Goal: Task Accomplishment & Management: Use online tool/utility

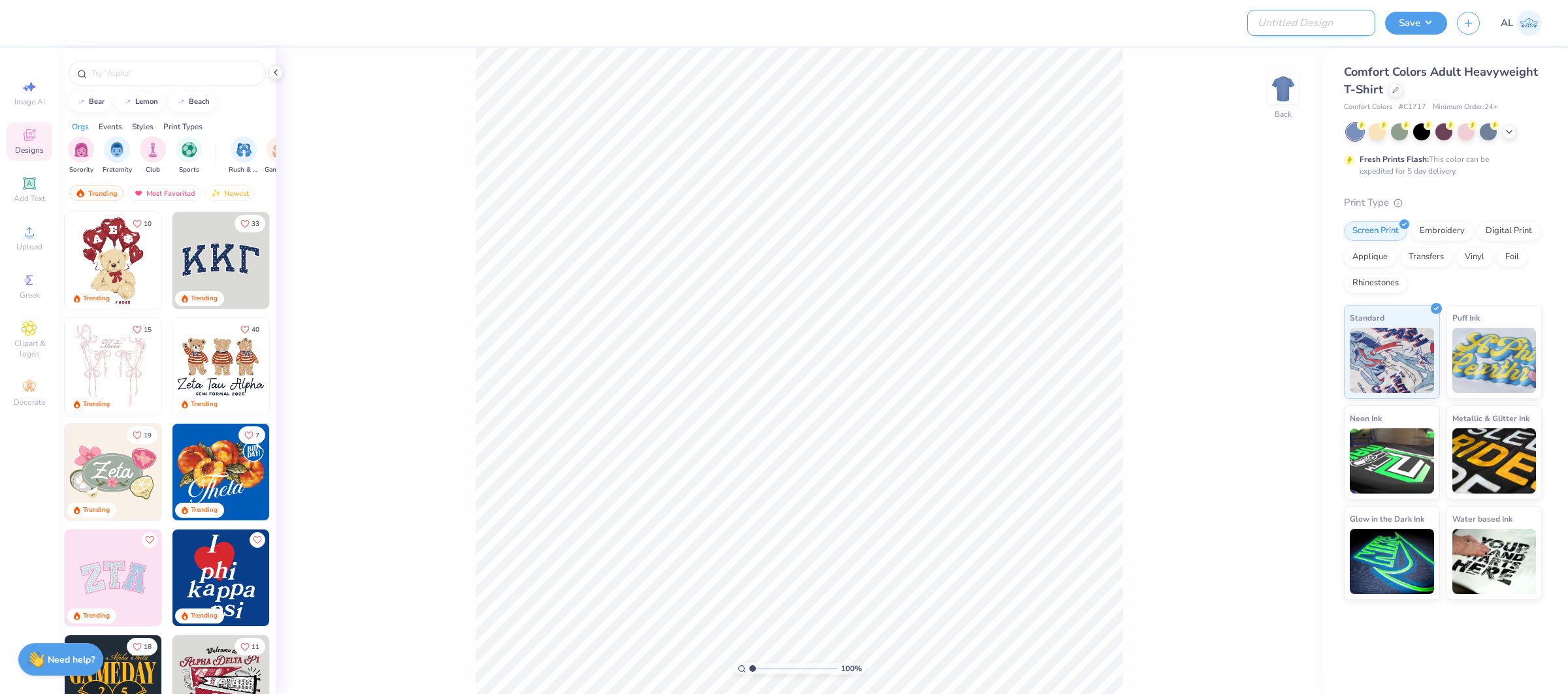
click at [1364, 20] on input "Design Title" at bounding box center [1311, 22] width 128 height 26
paste input "FPS239480"
type input "FPS239480"
click at [1417, 22] on button "Save" at bounding box center [1416, 21] width 62 height 23
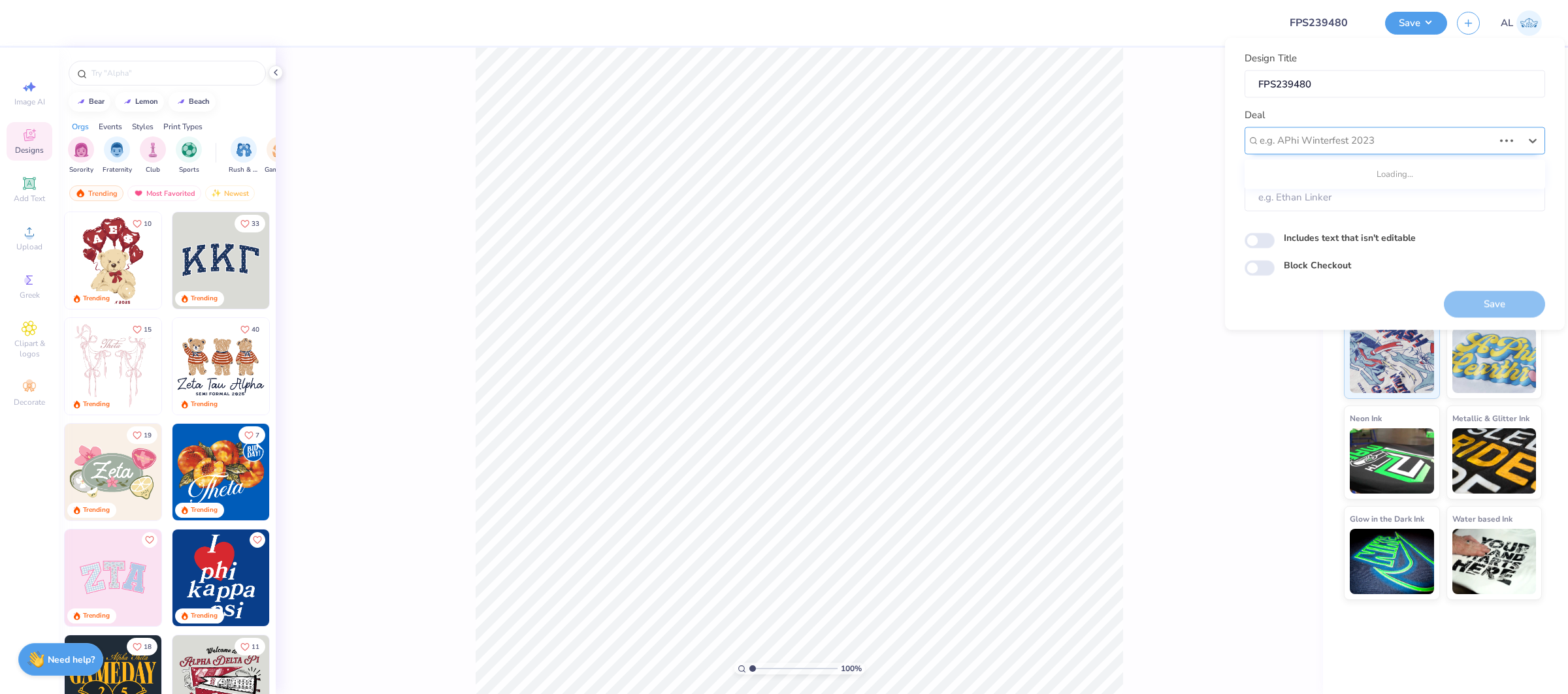
click at [1423, 145] on div at bounding box center [1376, 141] width 234 height 18
click at [1412, 176] on div "Design Tool Gallery" at bounding box center [1394, 175] width 290 height 22
type input "design tool gallery"
type input "Design Tool Gallery User"
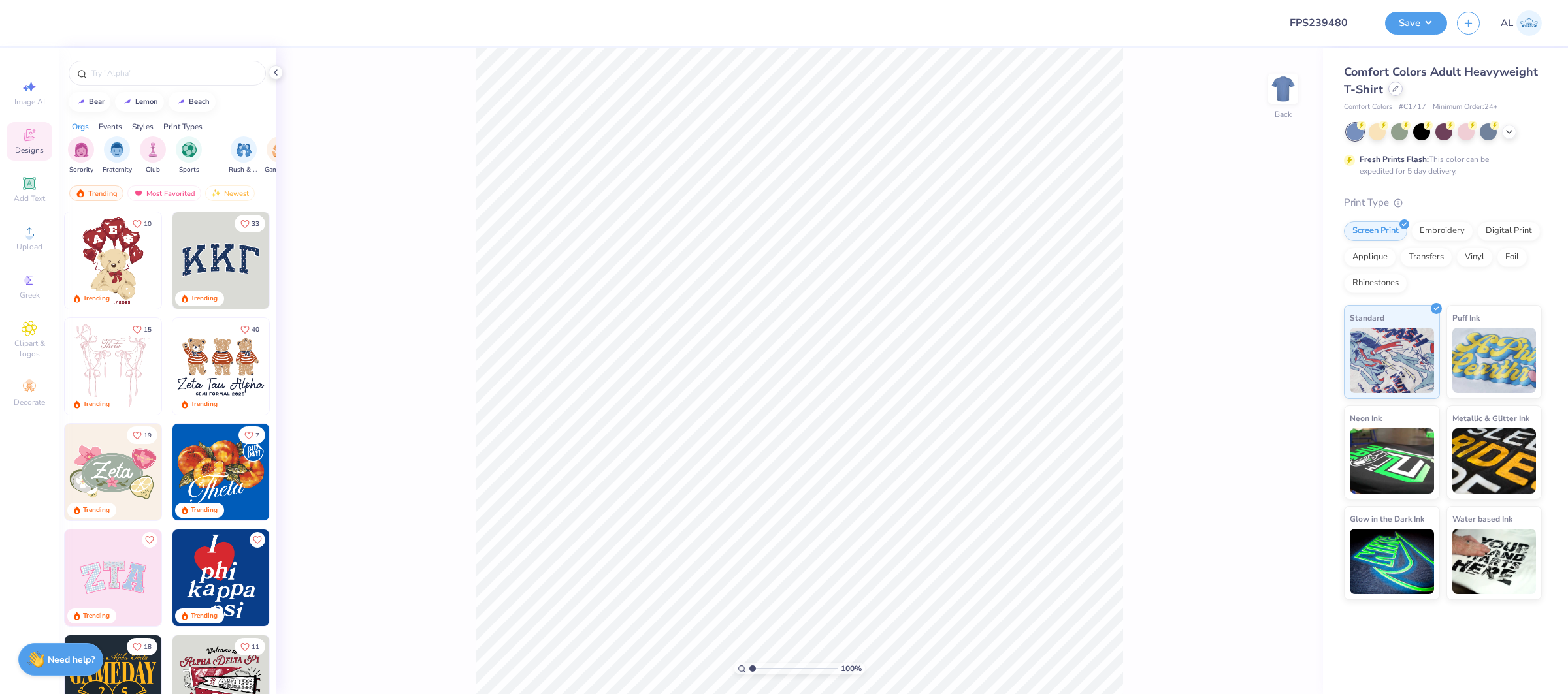
drag, startPoint x: 1405, startPoint y: 91, endPoint x: 1398, endPoint y: 91, distance: 7.0
click at [1404, 91] on div "Comfort Colors Adult Heavyweight T-Shirt" at bounding box center [1443, 81] width 198 height 35
click at [1395, 91] on icon at bounding box center [1395, 89] width 6 height 6
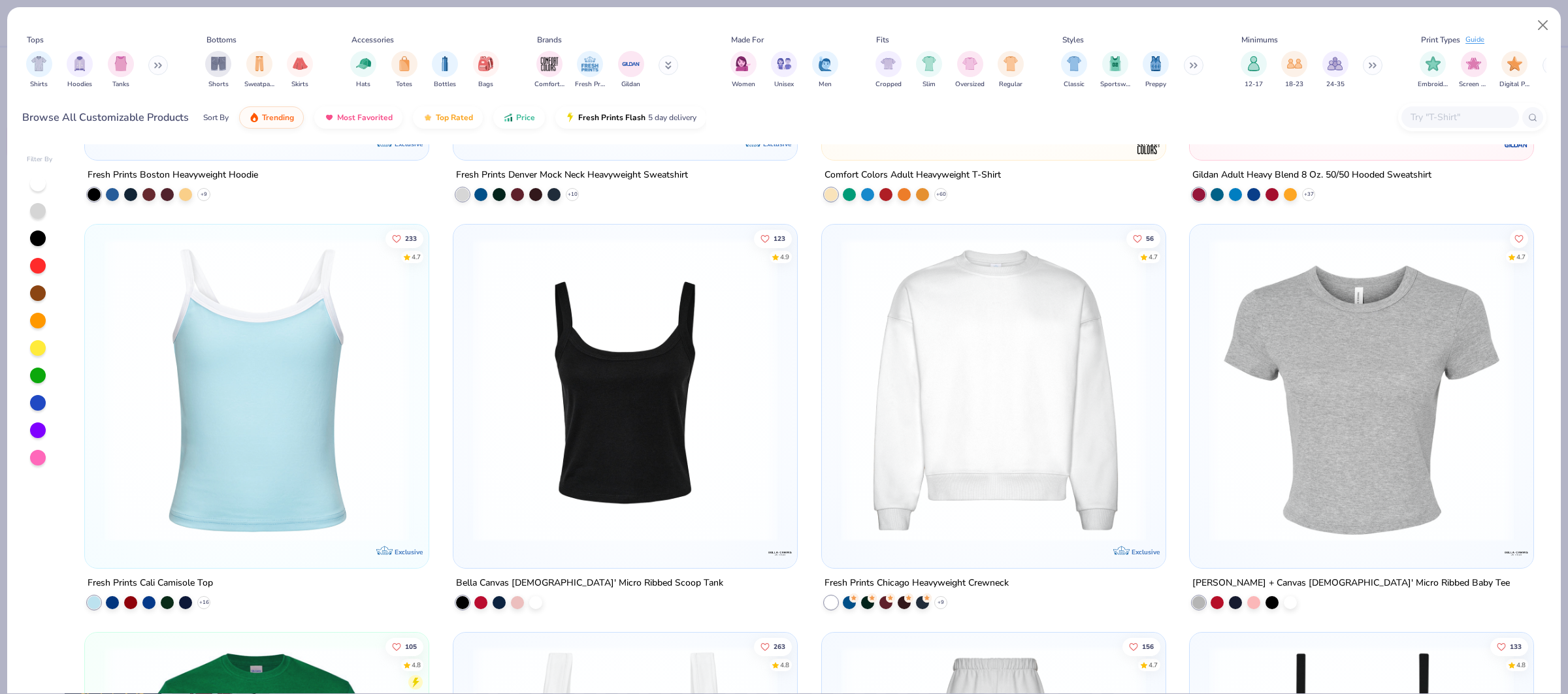
scroll to position [339, 0]
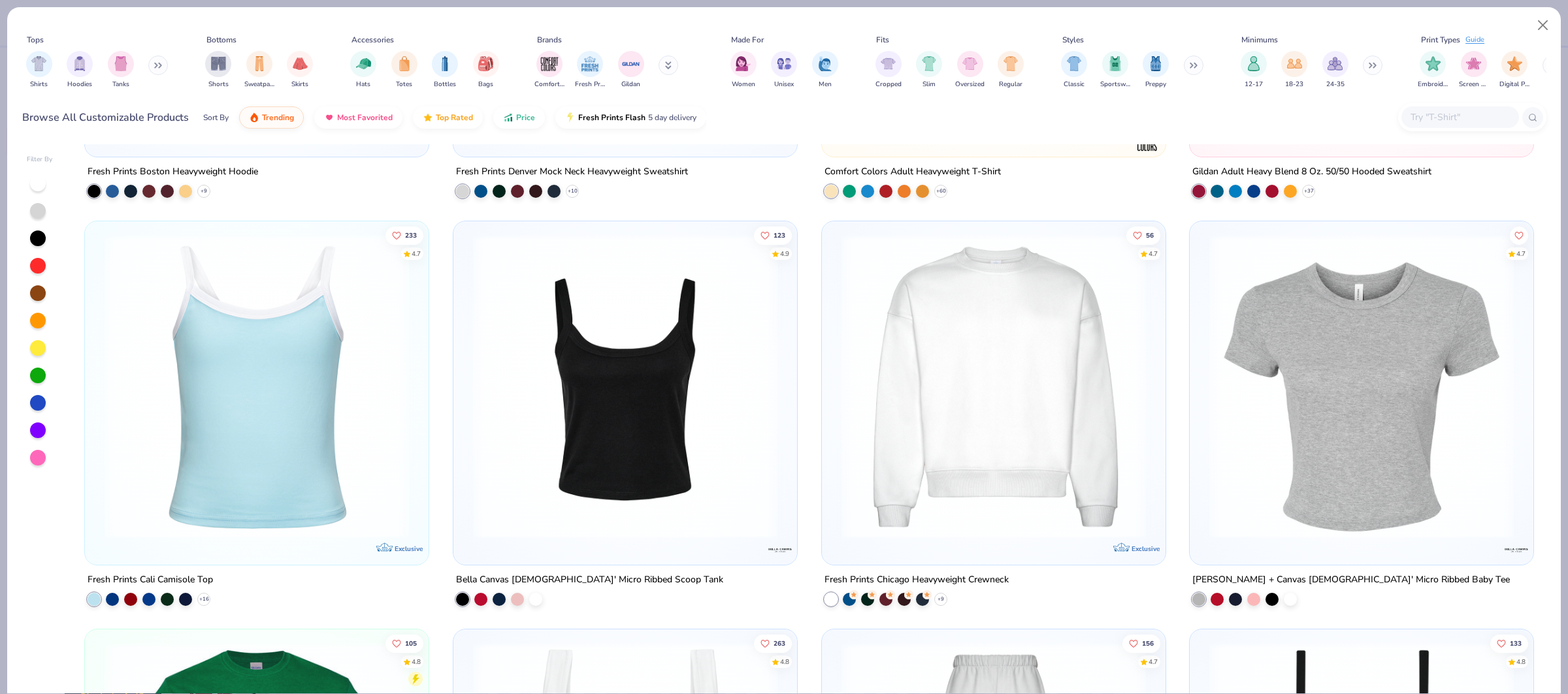
click at [1349, 336] on img at bounding box center [1360, 387] width 317 height 304
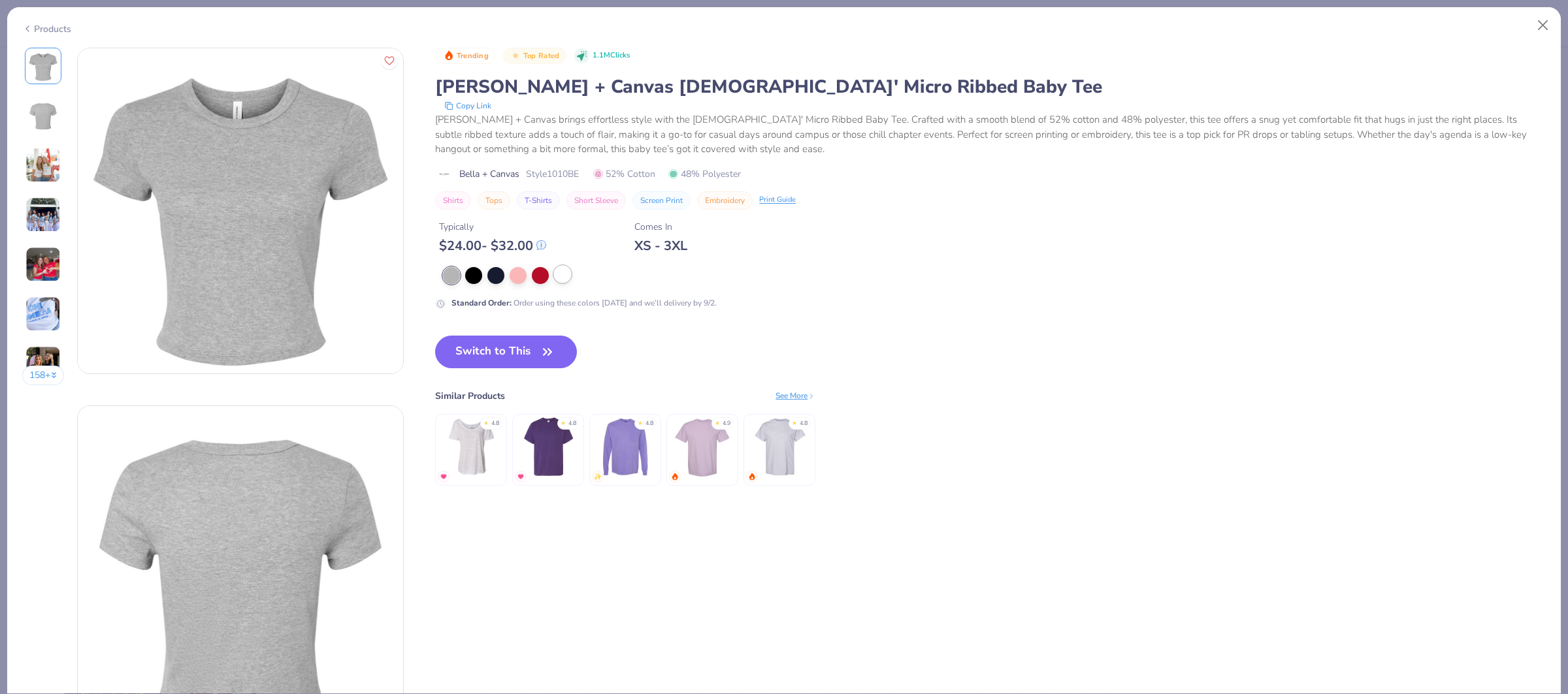
click at [563, 276] on div at bounding box center [562, 274] width 17 height 17
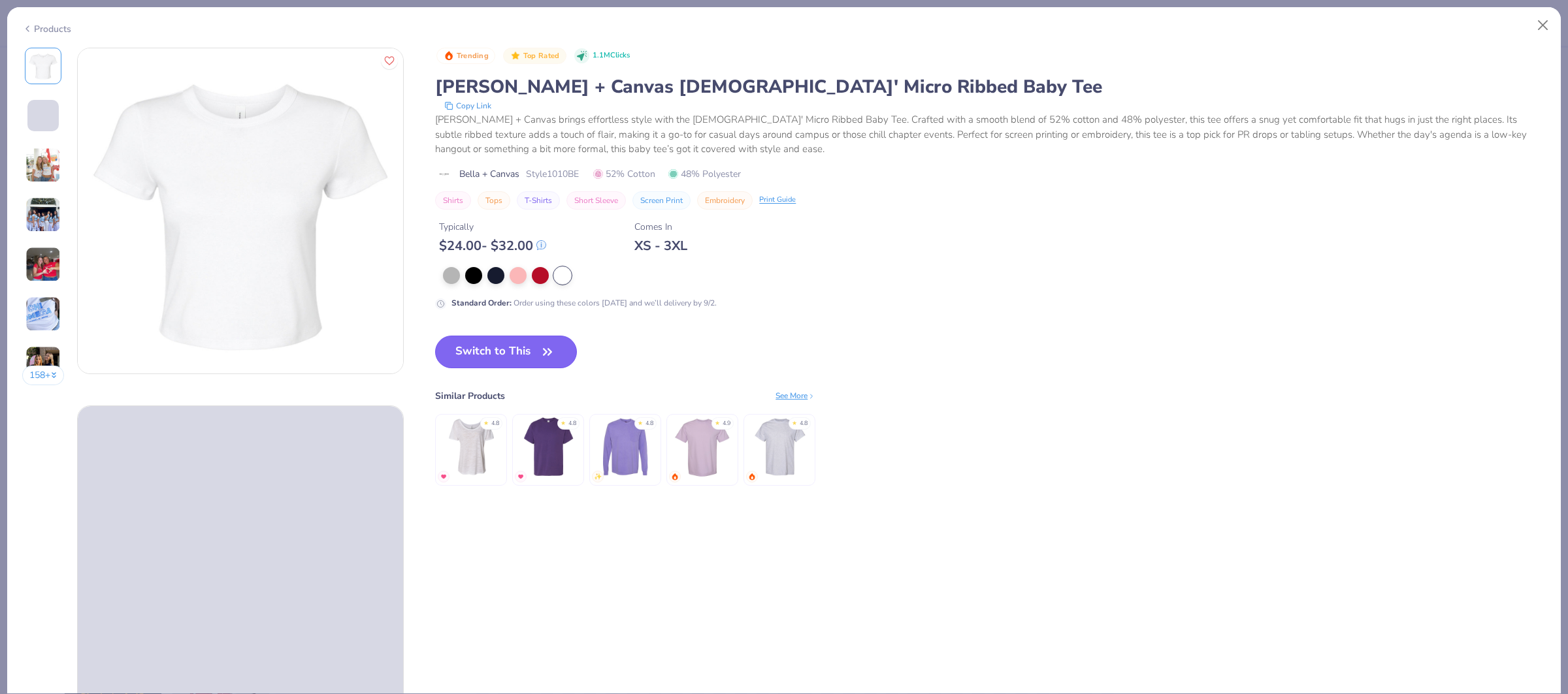
drag, startPoint x: 505, startPoint y: 351, endPoint x: 518, endPoint y: 347, distance: 13.6
click at [505, 351] on button "Switch to This" at bounding box center [506, 351] width 141 height 33
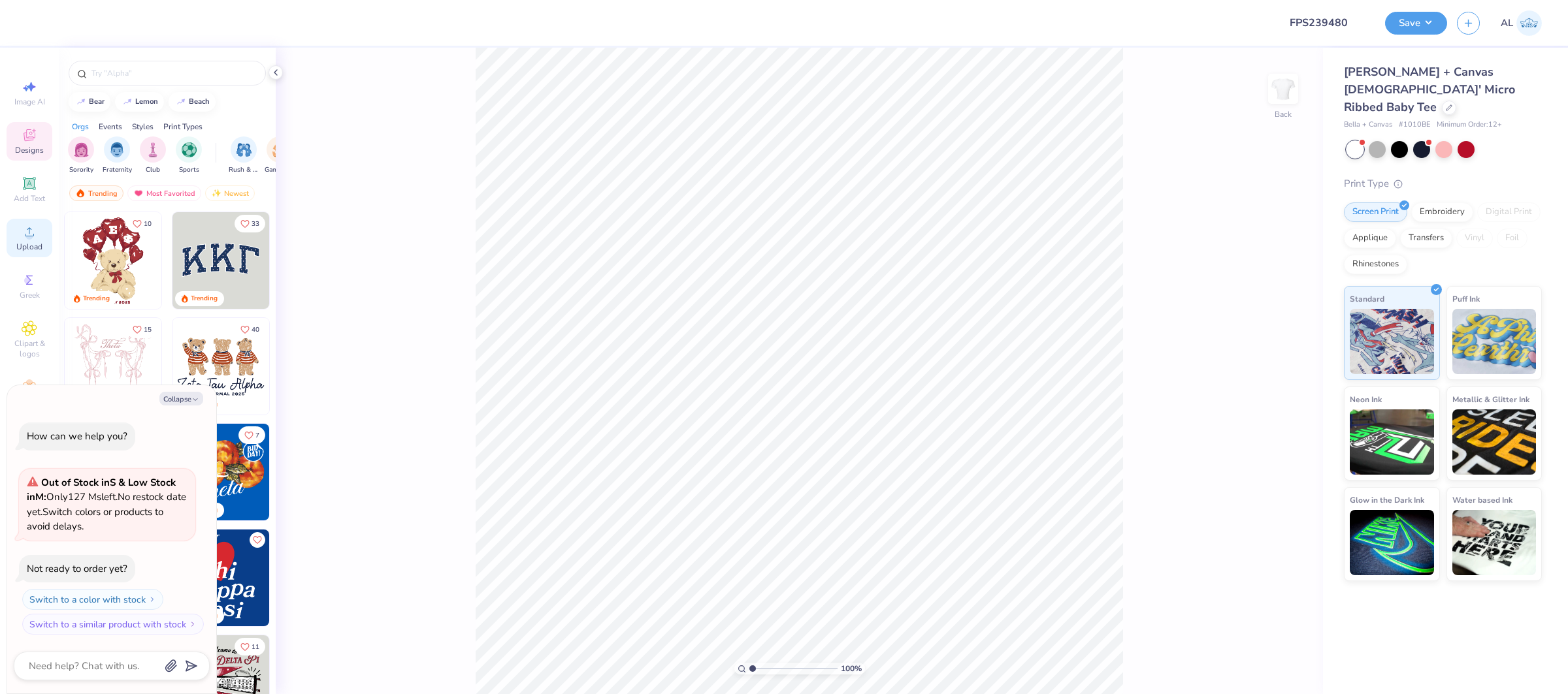
click at [36, 239] on icon at bounding box center [30, 232] width 16 height 16
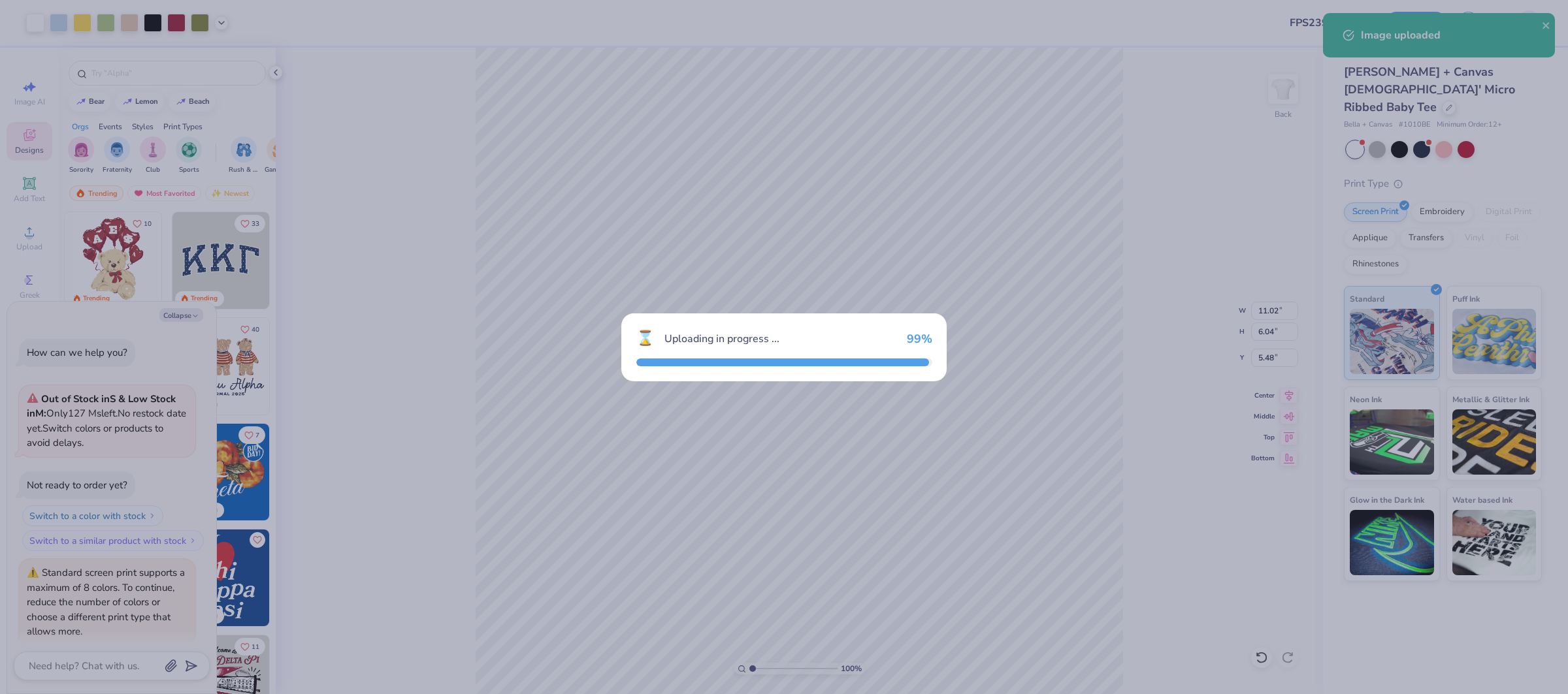
scroll to position [46, 0]
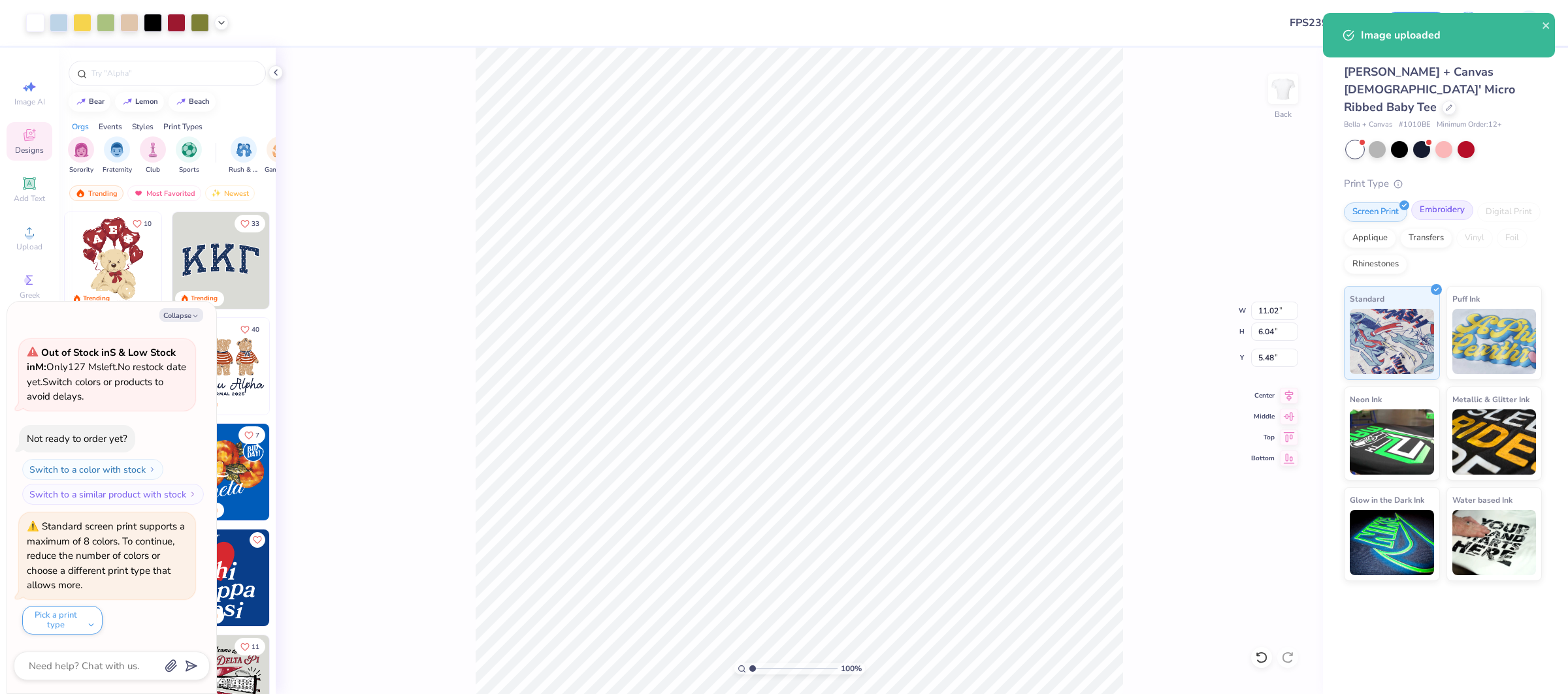
click at [1446, 200] on div "Embroidery" at bounding box center [1442, 210] width 62 height 20
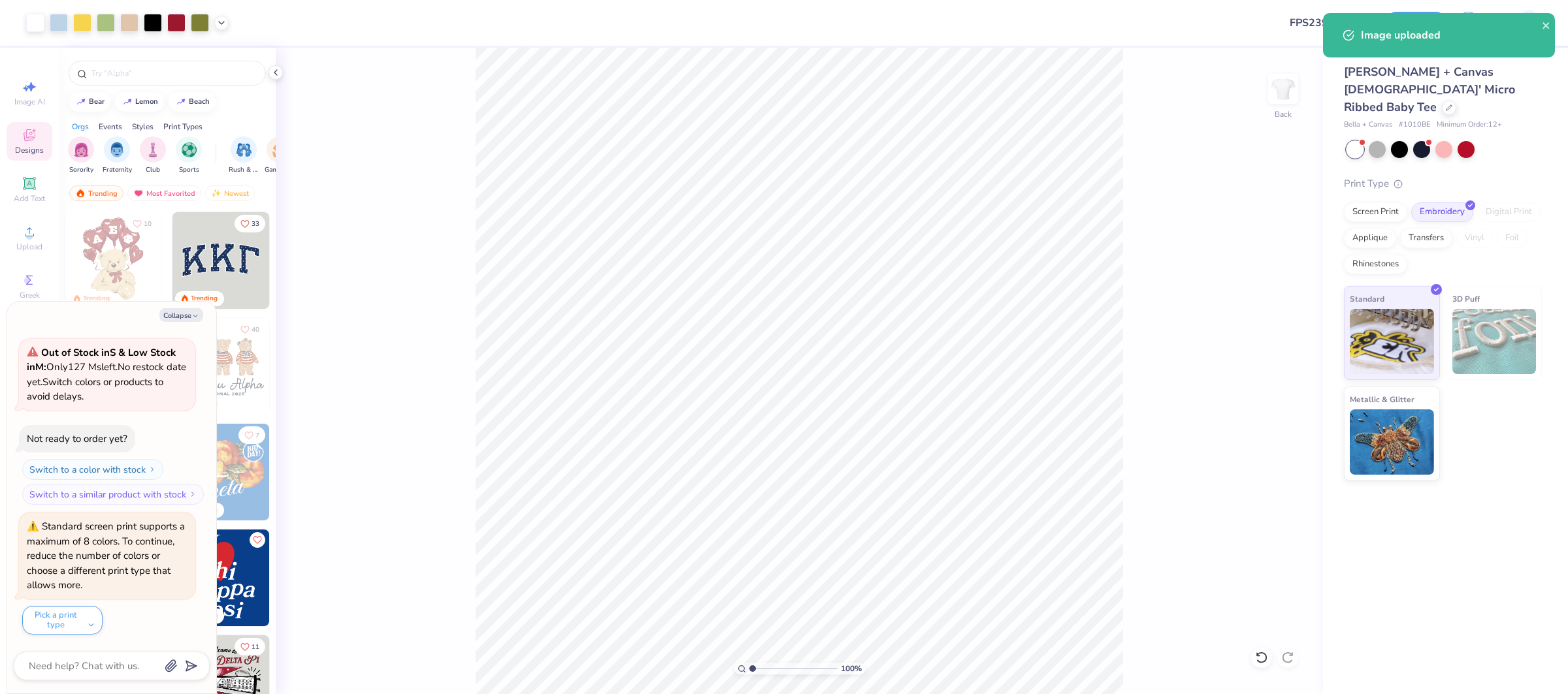
type textarea "x"
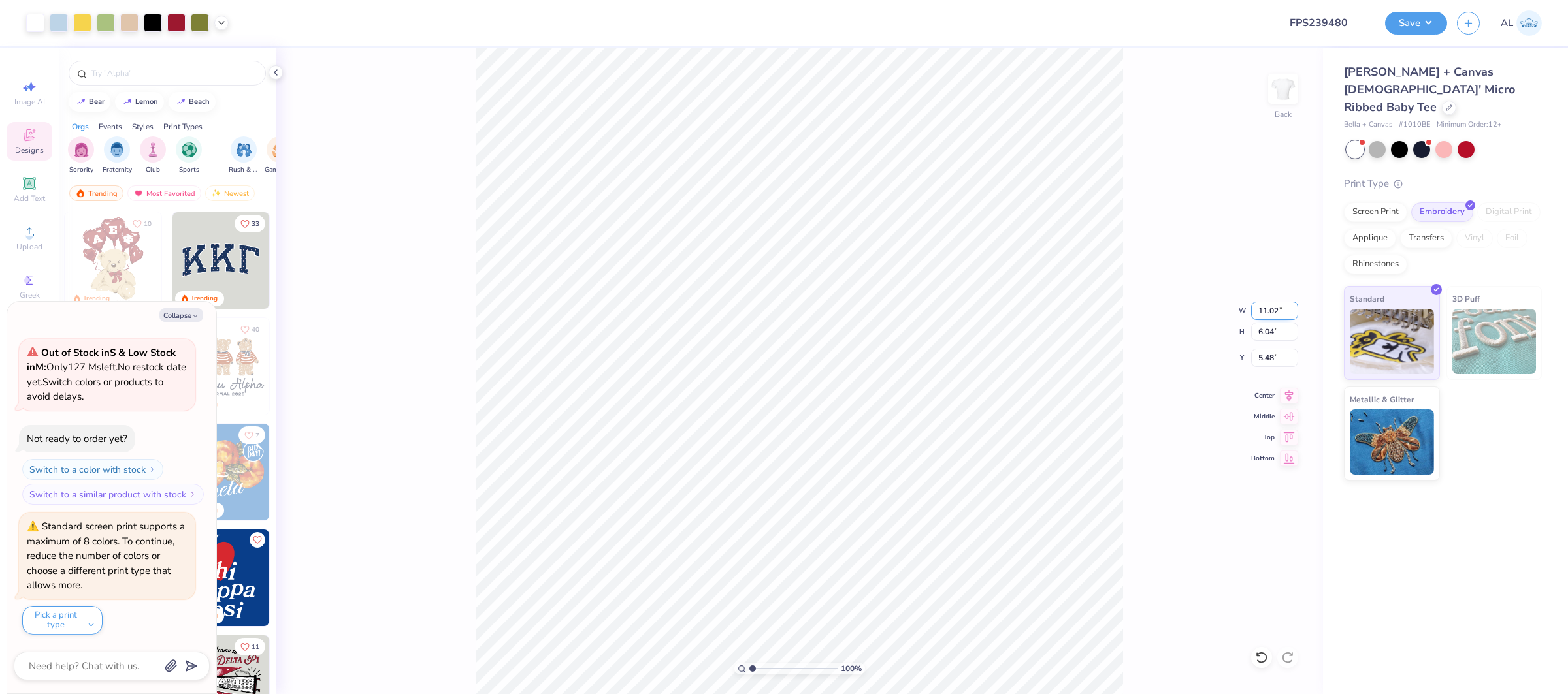
click at [1271, 311] on input "11.02" at bounding box center [1274, 311] width 47 height 18
type input "10"
type textarea "x"
type input "10.00"
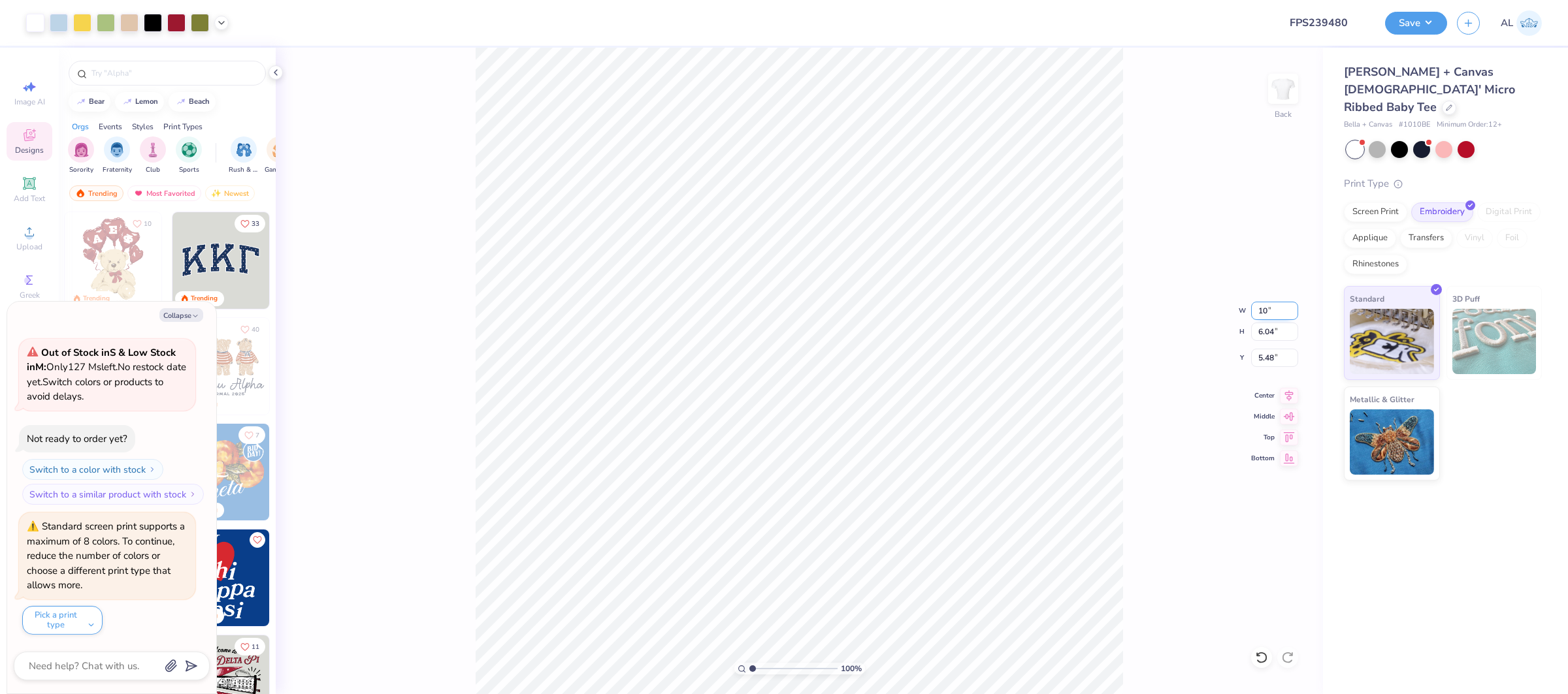
type input "5.48"
type input "5.76"
click at [1266, 314] on input "10.00" at bounding box center [1274, 311] width 47 height 18
type input "9"
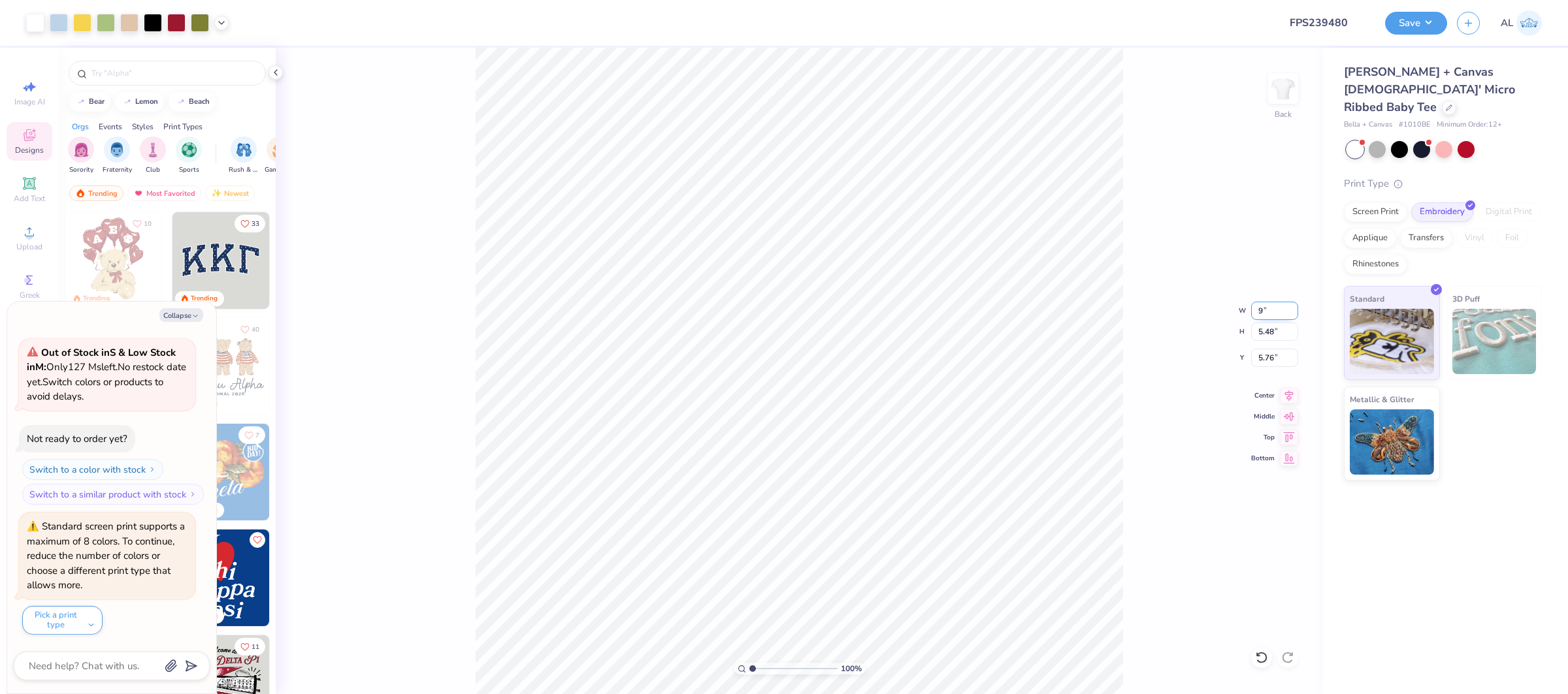
type textarea "x"
type input "9.00"
type input "4.93"
click at [1266, 359] on input "6.03" at bounding box center [1274, 358] width 47 height 18
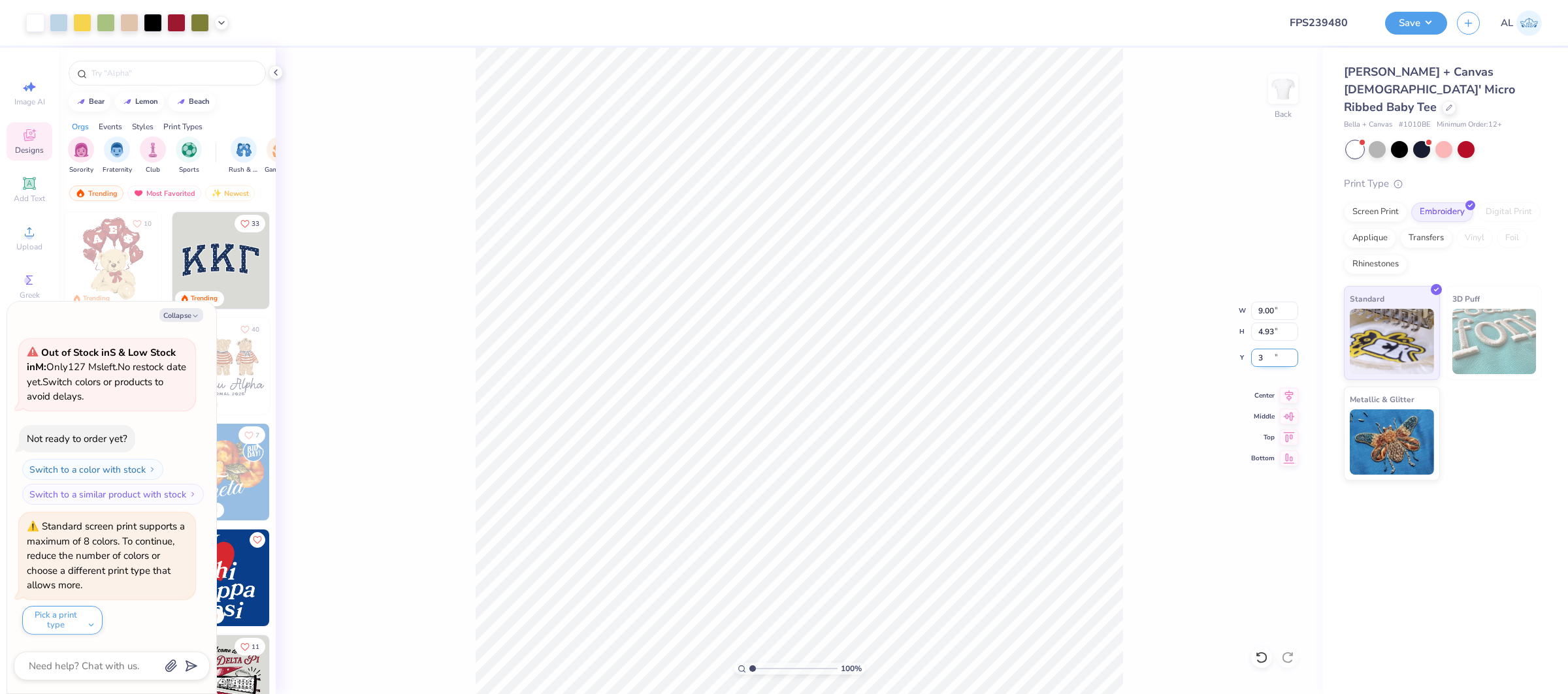
type input "3"
type textarea "x"
type input "3.00"
click at [1282, 393] on icon at bounding box center [1288, 394] width 18 height 16
type textarea "x"
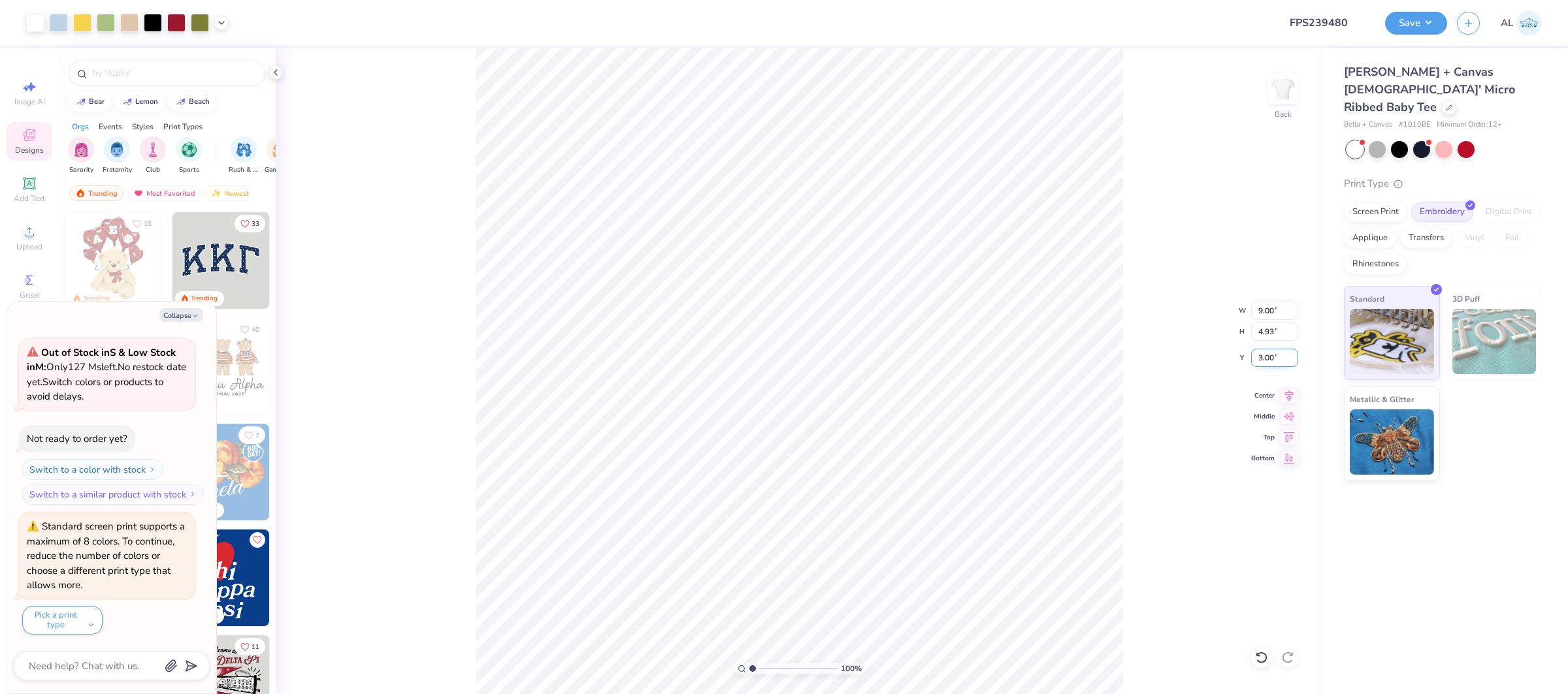
click at [1266, 355] on input "3.00" at bounding box center [1274, 358] width 47 height 18
type input "2.5"
type textarea "x"
type input "2.50"
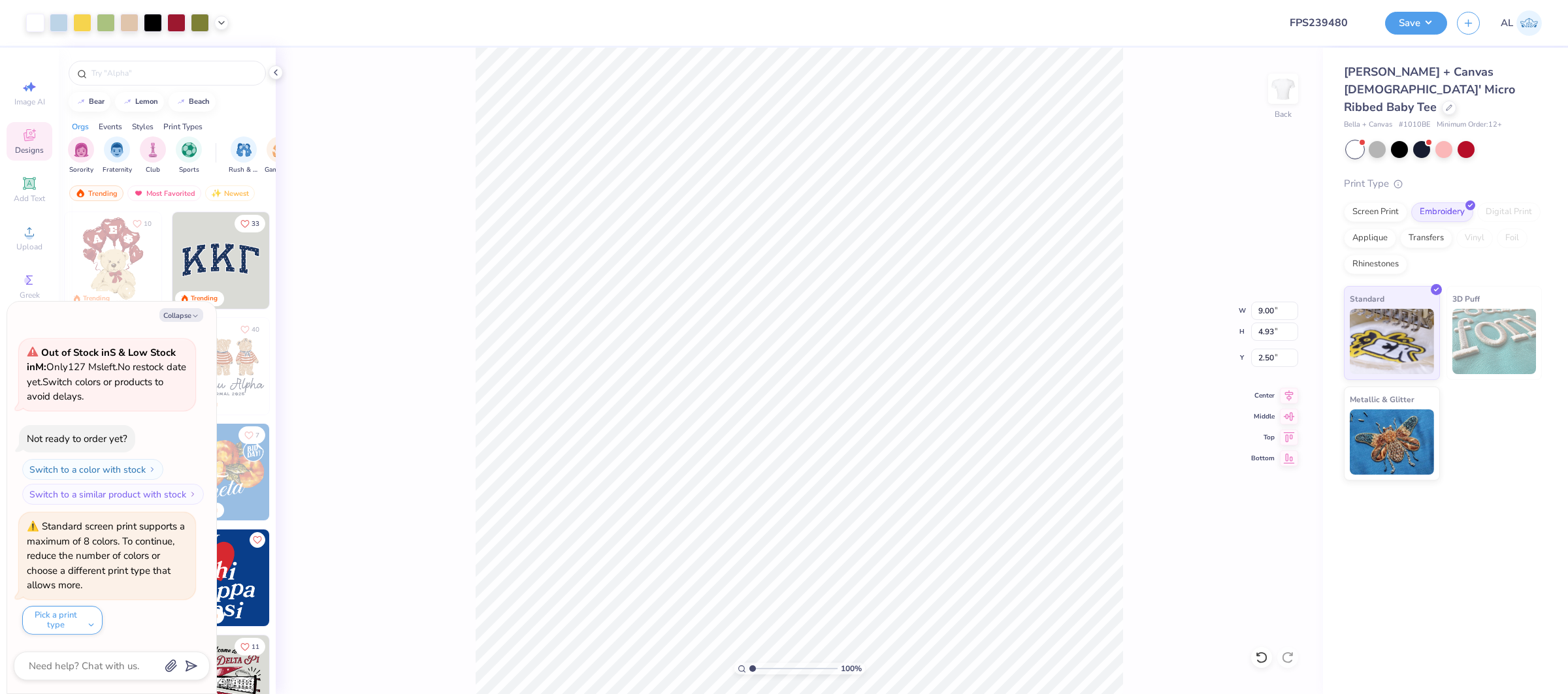
type textarea "x"
type input "1"
click at [736, 657] on div "100 %" at bounding box center [799, 371] width 647 height 647
drag, startPoint x: 1284, startPoint y: 395, endPoint x: 1269, endPoint y: 384, distance: 18.6
click at [1284, 395] on icon at bounding box center [1288, 396] width 18 height 16
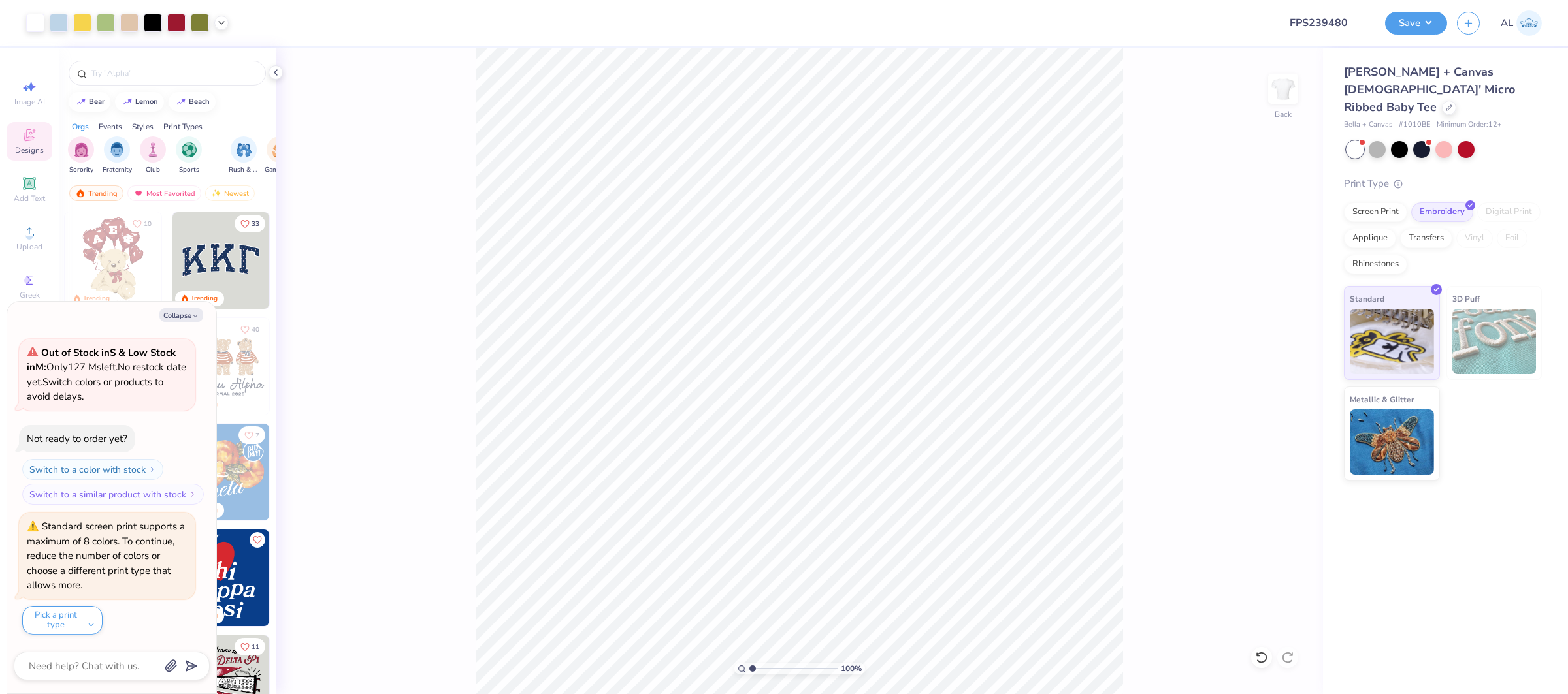
click at [456, 188] on div "100 % Back" at bounding box center [799, 371] width 1047 height 647
click at [1289, 396] on icon at bounding box center [1288, 394] width 18 height 16
click at [1288, 392] on icon at bounding box center [1288, 394] width 18 height 16
click at [1156, 404] on div "100 % Back W 9.00 9.00 " H 4.93 4.93 " Y 2.50 2.50 " Center Middle Top Bottom" at bounding box center [799, 371] width 1047 height 647
click at [1410, 24] on button "Save" at bounding box center [1416, 21] width 62 height 23
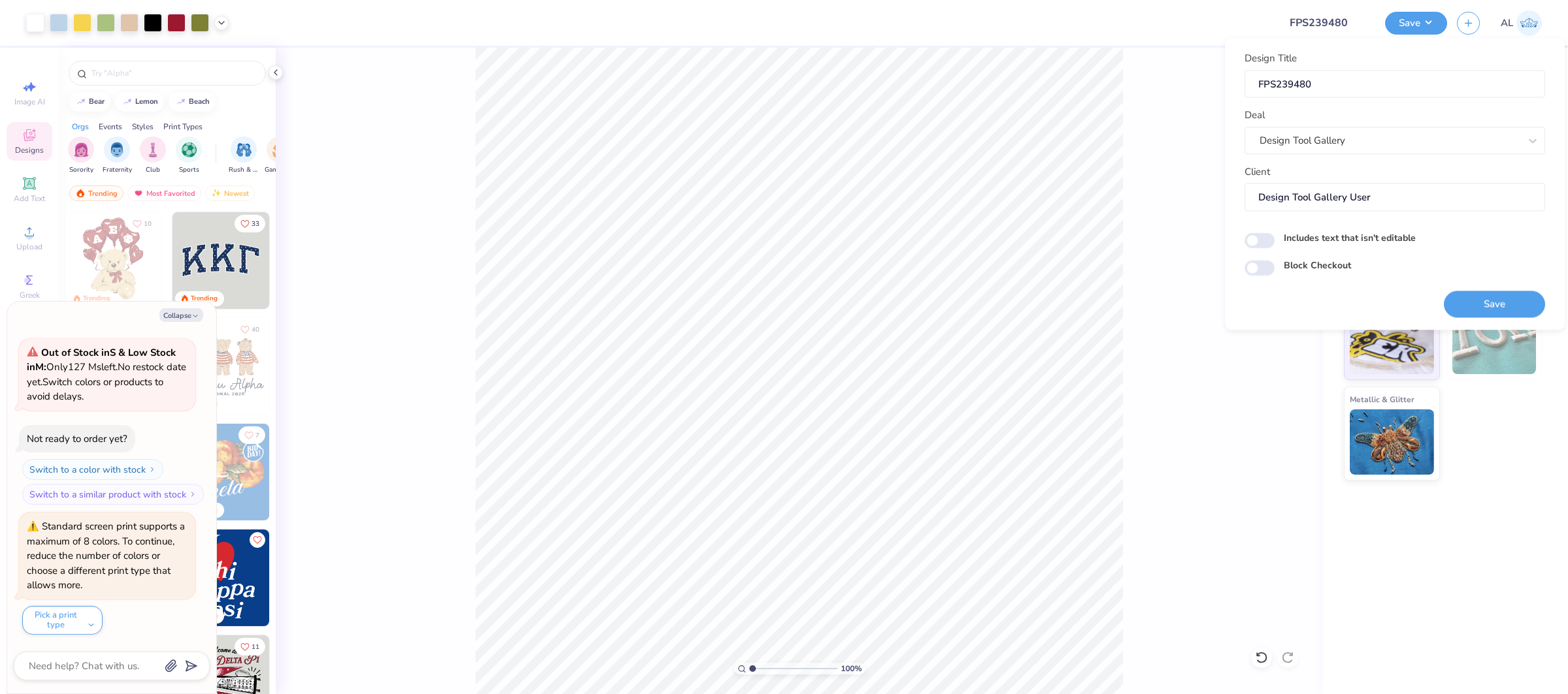
drag, startPoint x: 1476, startPoint y: 297, endPoint x: 1218, endPoint y: 254, distance: 261.6
click at [1475, 297] on button "Save" at bounding box center [1494, 304] width 101 height 27
click at [173, 315] on button "Collapse" at bounding box center [181, 315] width 44 height 14
type textarea "x"
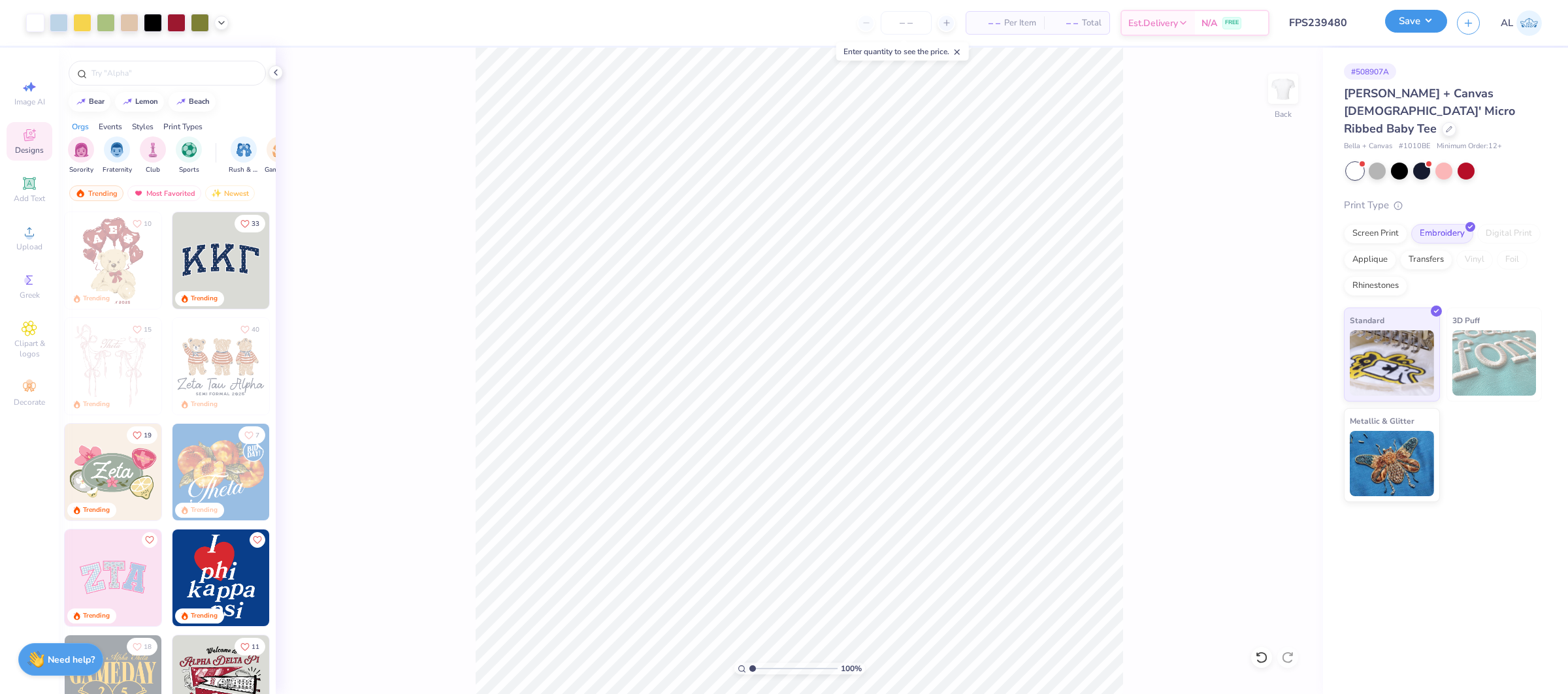
click at [1403, 24] on button "Save" at bounding box center [1416, 21] width 62 height 23
click at [1165, 470] on div "100 % Back W 9.00 9.00 " H 4.93 4.93 " Y 2.50 2.50 " Center Middle Top Bottom" at bounding box center [799, 371] width 1047 height 647
click at [1426, 18] on button "Save" at bounding box center [1416, 21] width 62 height 23
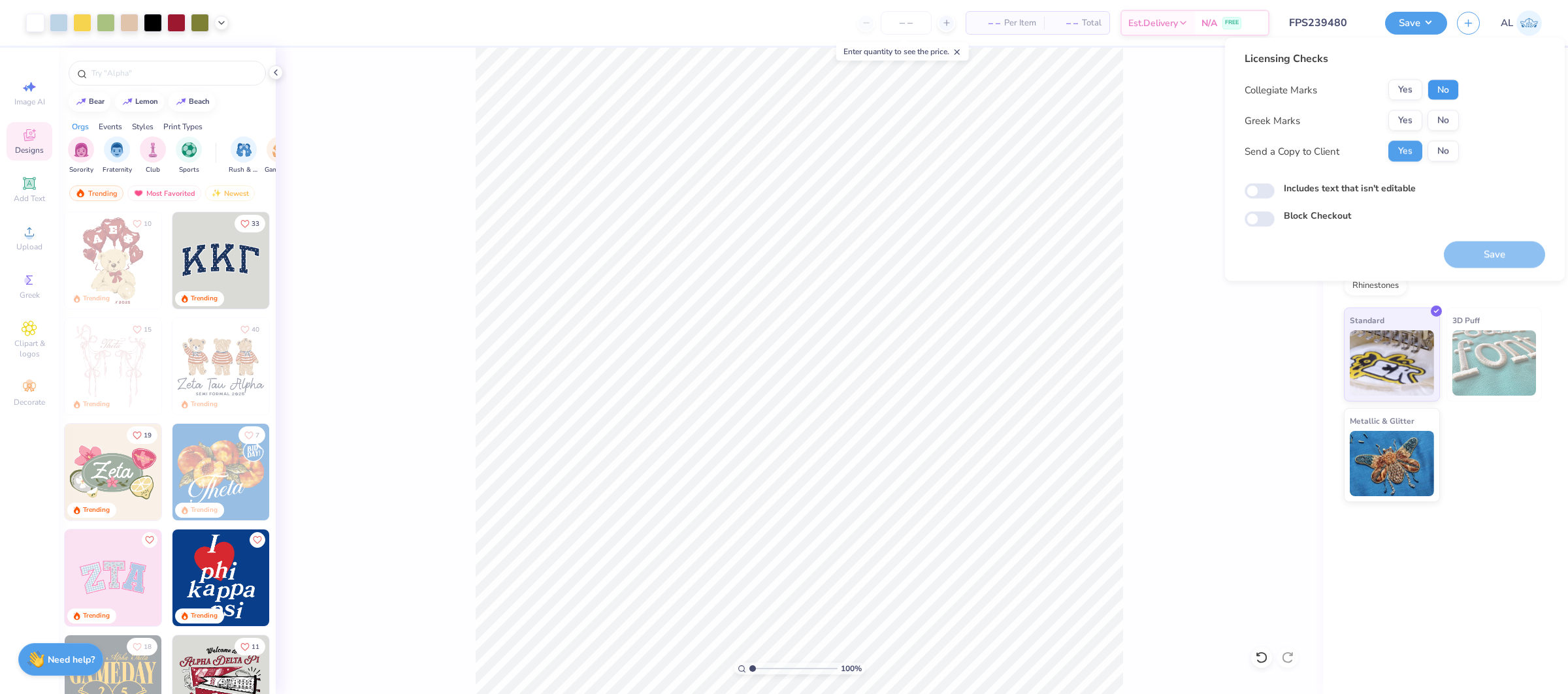
click at [1443, 86] on button "No" at bounding box center [1443, 90] width 31 height 21
click at [1399, 130] on button "Yes" at bounding box center [1405, 121] width 34 height 21
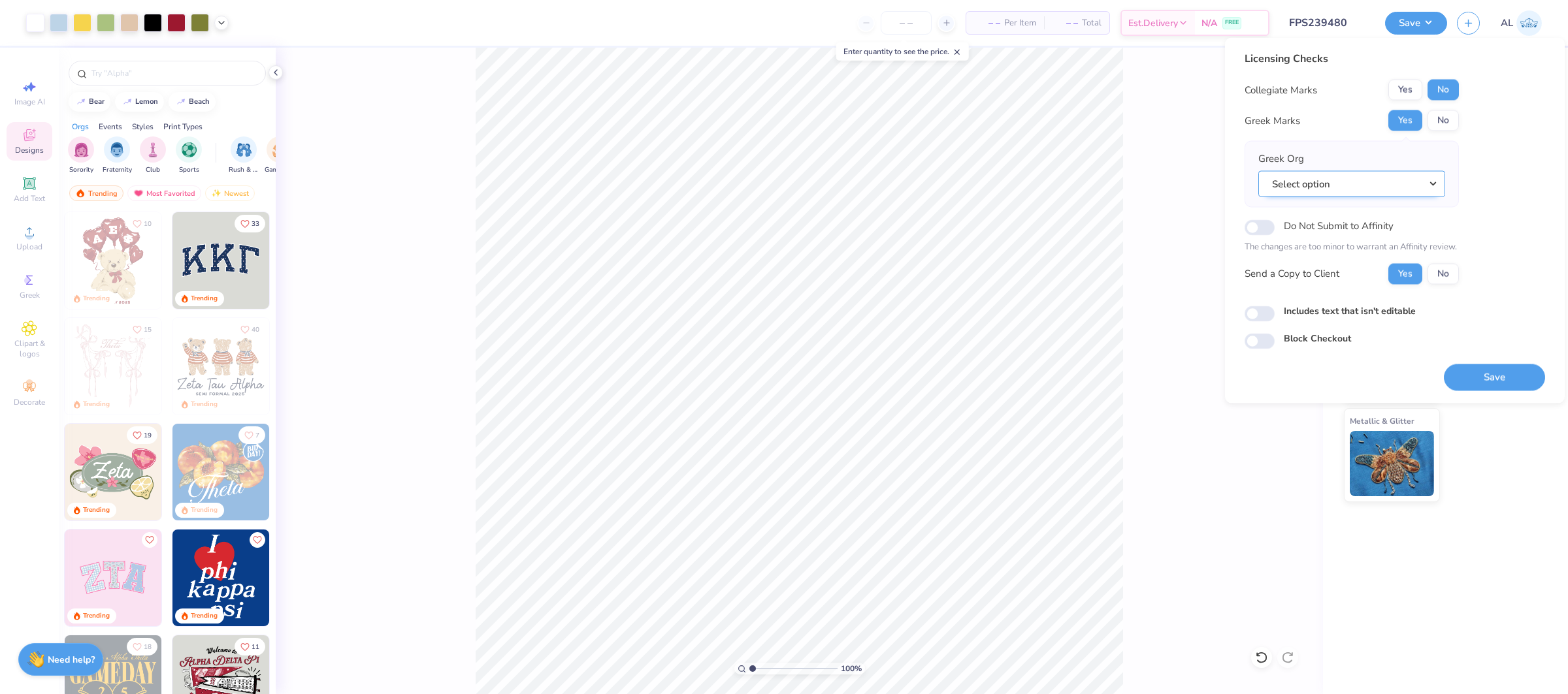
click at [1392, 181] on button "Select option" at bounding box center [1352, 184] width 187 height 27
click at [1358, 332] on link "Alpha Phi" at bounding box center [1351, 334] width 177 height 22
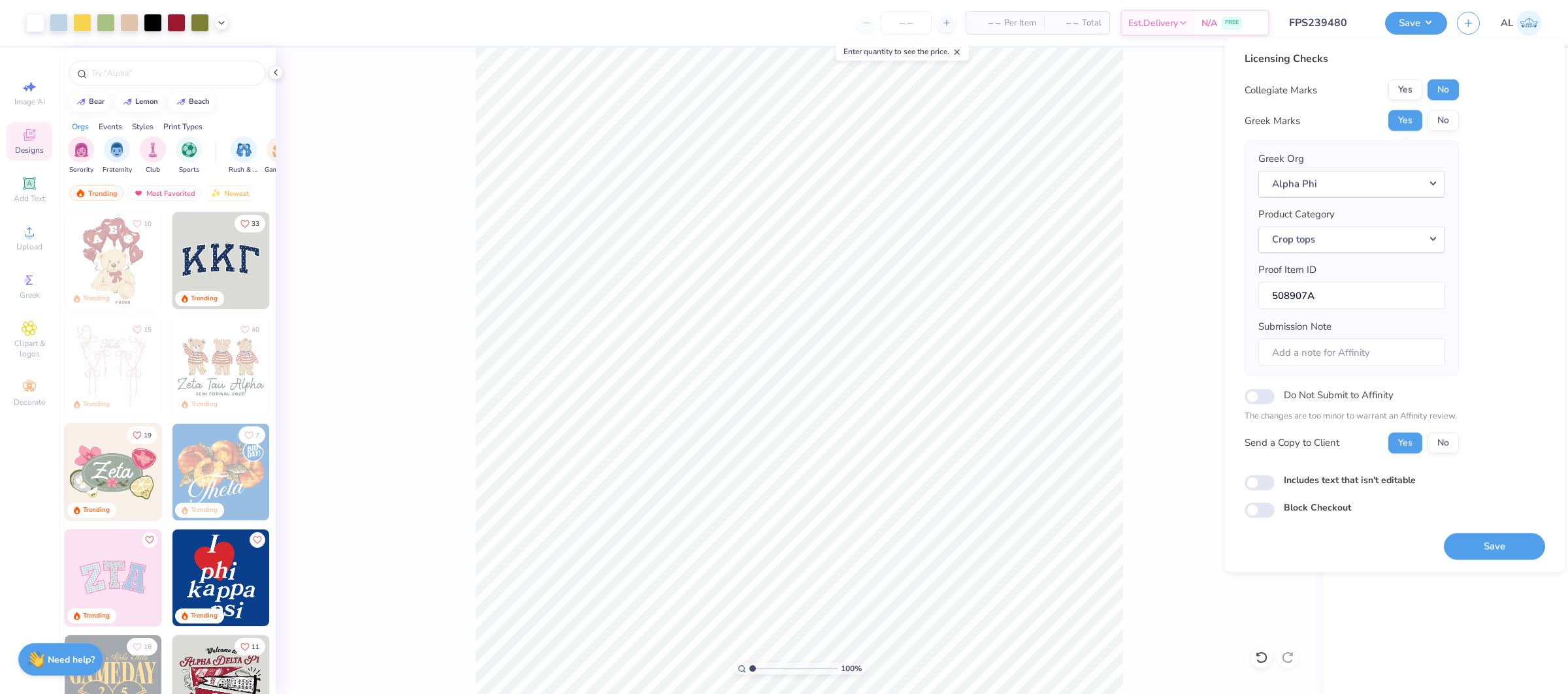
click at [1472, 539] on button "Save" at bounding box center [1494, 546] width 101 height 27
